Goal: Transaction & Acquisition: Purchase product/service

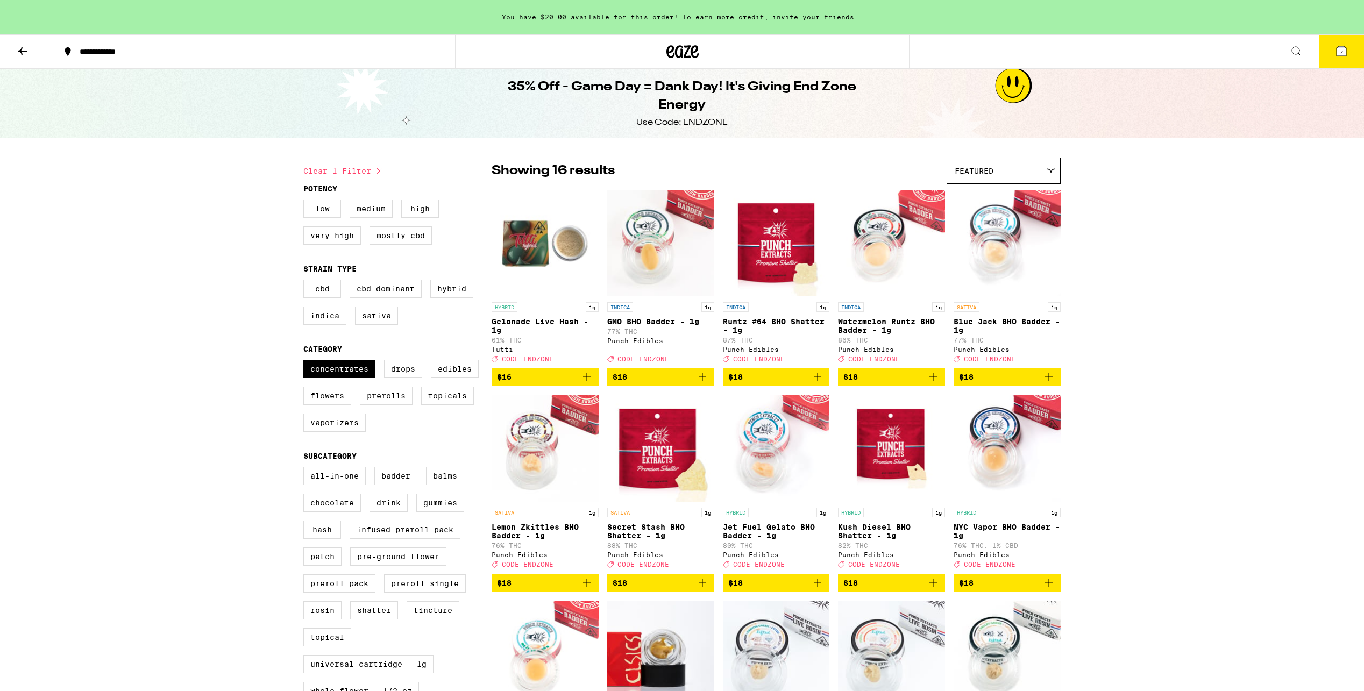
click at [21, 55] on icon at bounding box center [22, 51] width 13 height 13
